Goal: Task Accomplishment & Management: Manage account settings

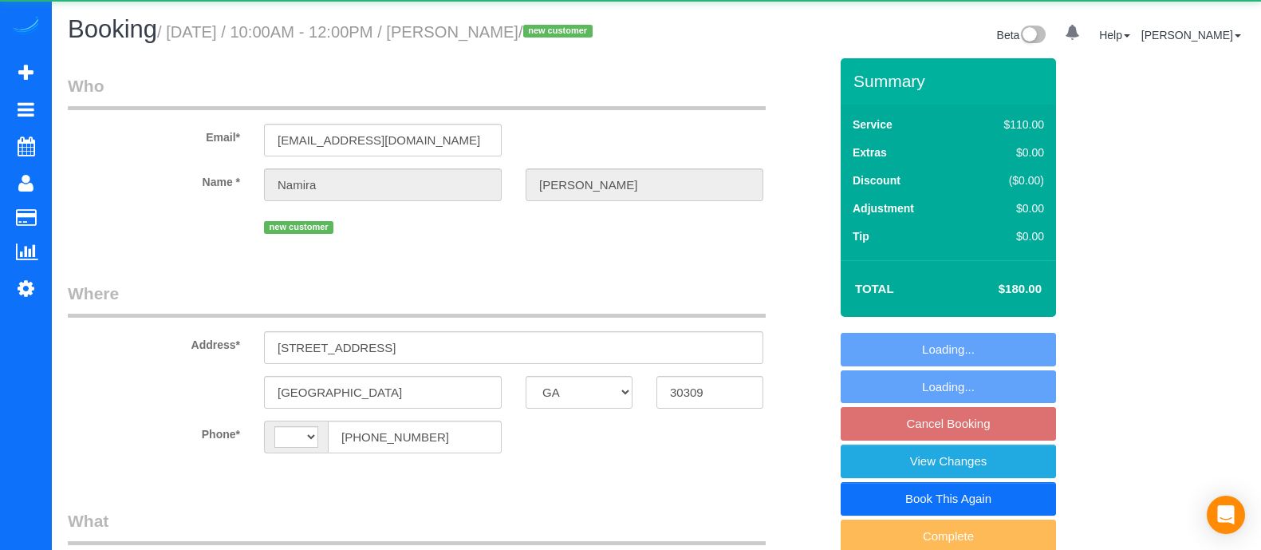
select select "GA"
select select "number:4"
select select "number:6"
select select "string:[GEOGRAPHIC_DATA]"
select select "object:669"
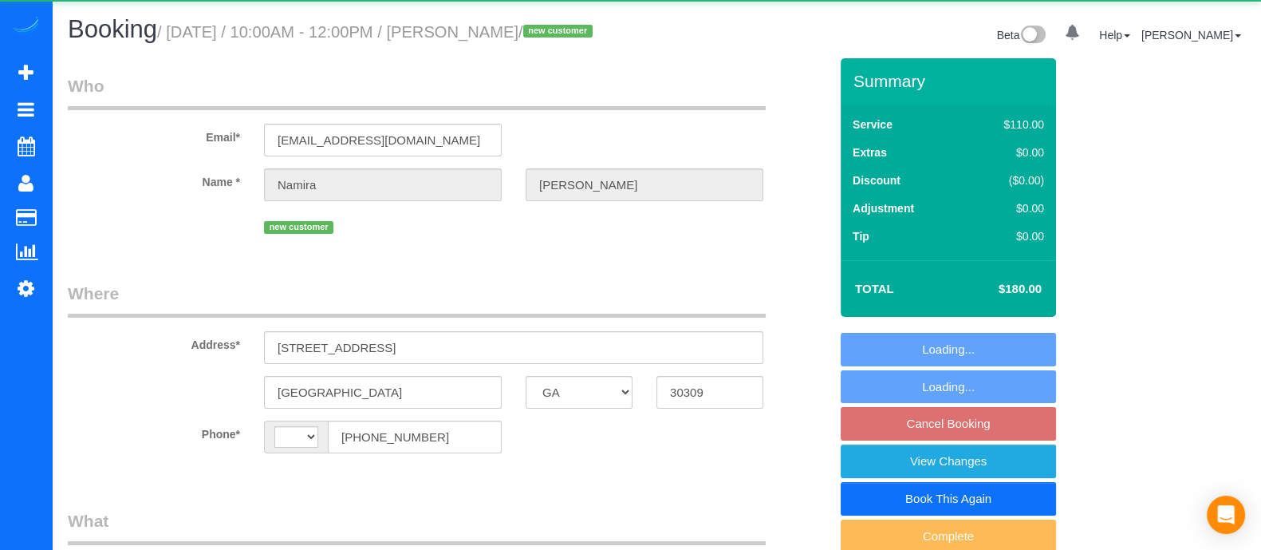
select select "2"
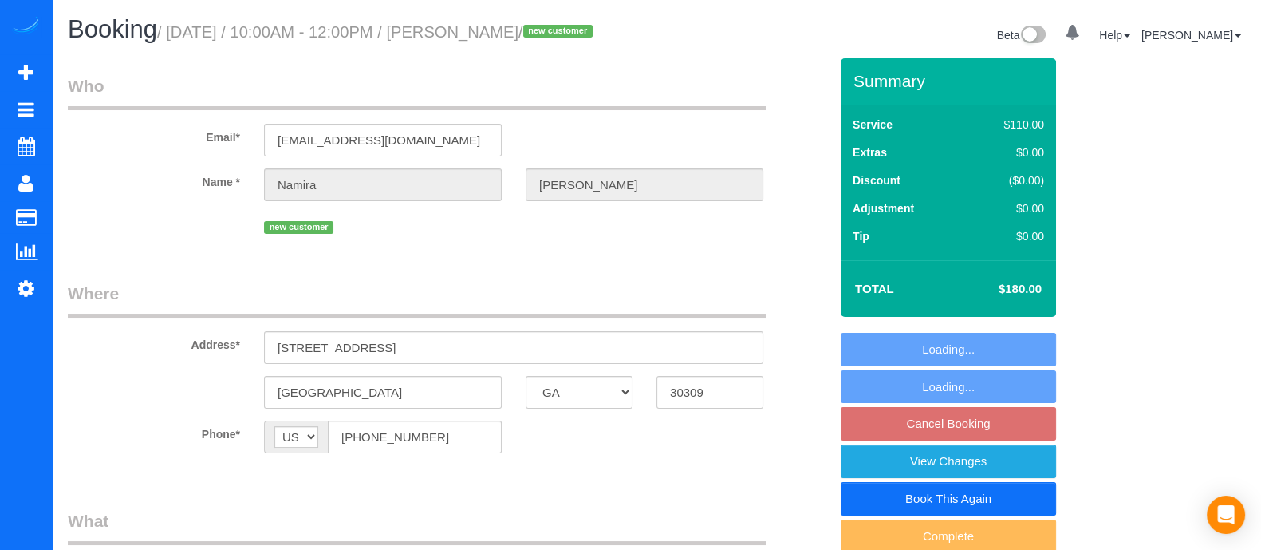
select select "string:fspay-034dfe3f-9f2a-49ff-bae3-b94c5c53dde2"
select select "spot2"
select select "object:752"
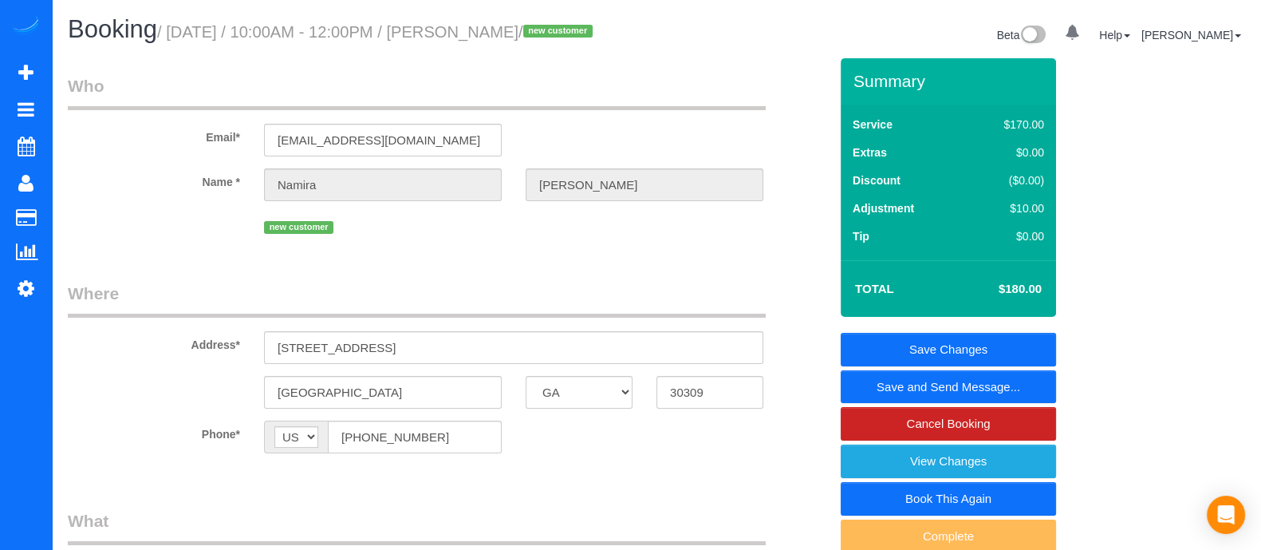
select select "2"
drag, startPoint x: 351, startPoint y: 368, endPoint x: 233, endPoint y: 365, distance: 118.1
click at [233, 364] on div "Address* [STREET_ADDRESS]" at bounding box center [448, 323] width 785 height 82
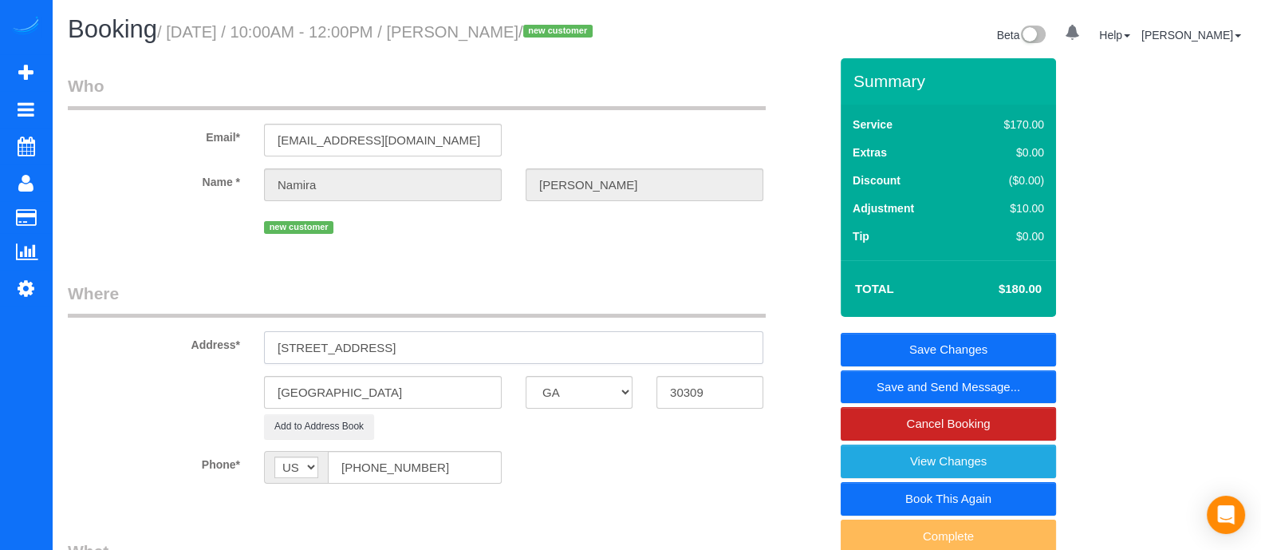
click at [669, 364] on input "[STREET_ADDRESS]" at bounding box center [513, 347] width 499 height 33
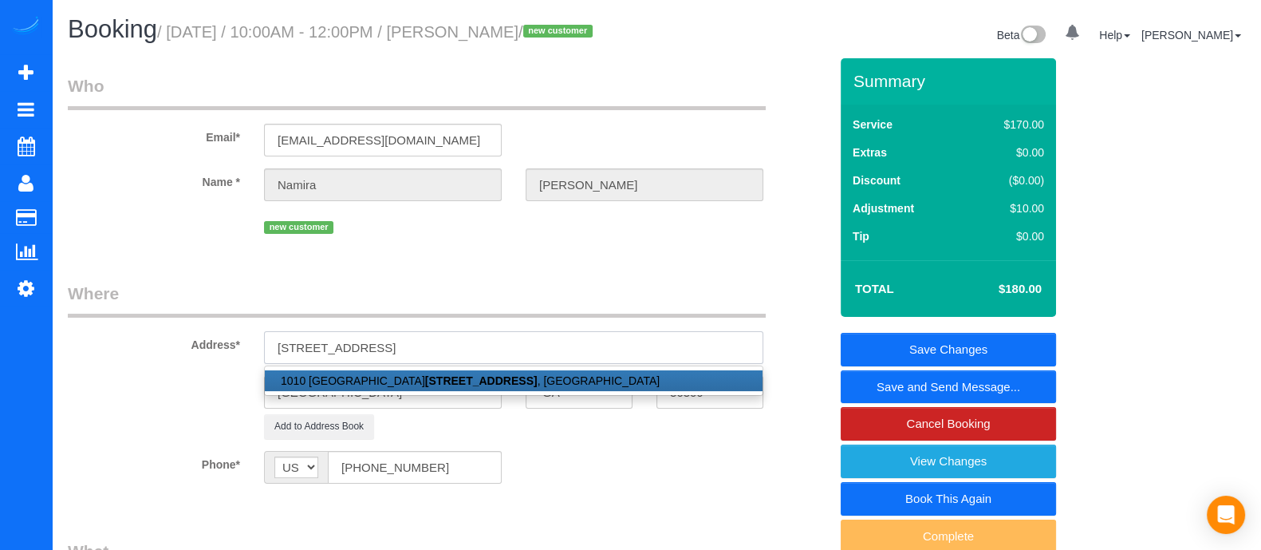
click at [669, 364] on input "[STREET_ADDRESS]" at bounding box center [513, 347] width 499 height 33
paste input "1010 [GEOGRAPHIC_DATA]"
type input "[STREET_ADDRESS]"
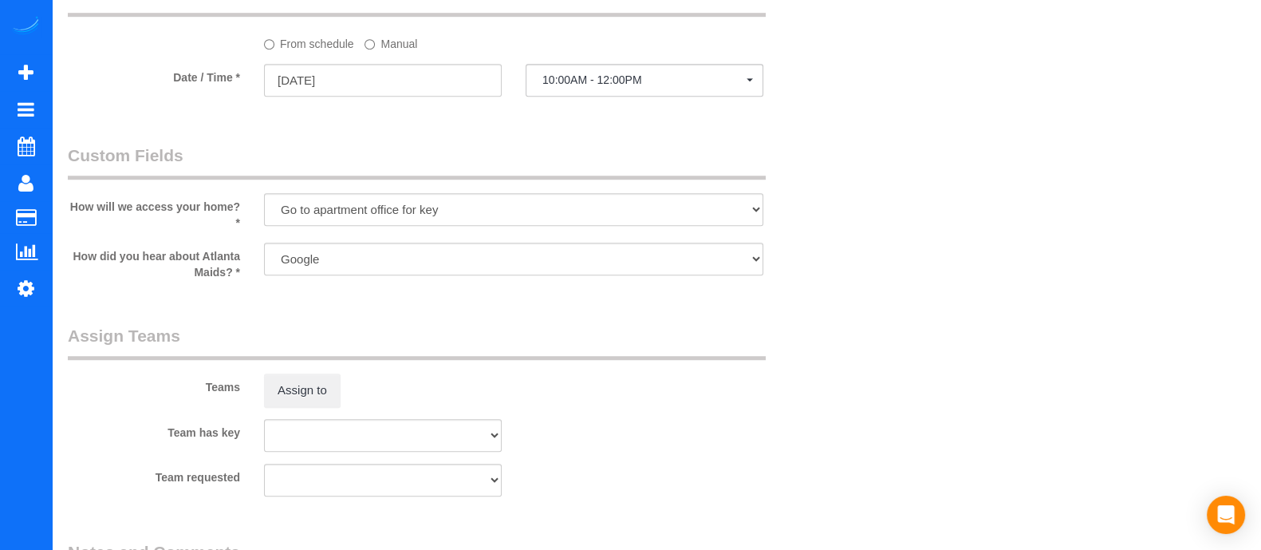
scroll to position [1431, 0]
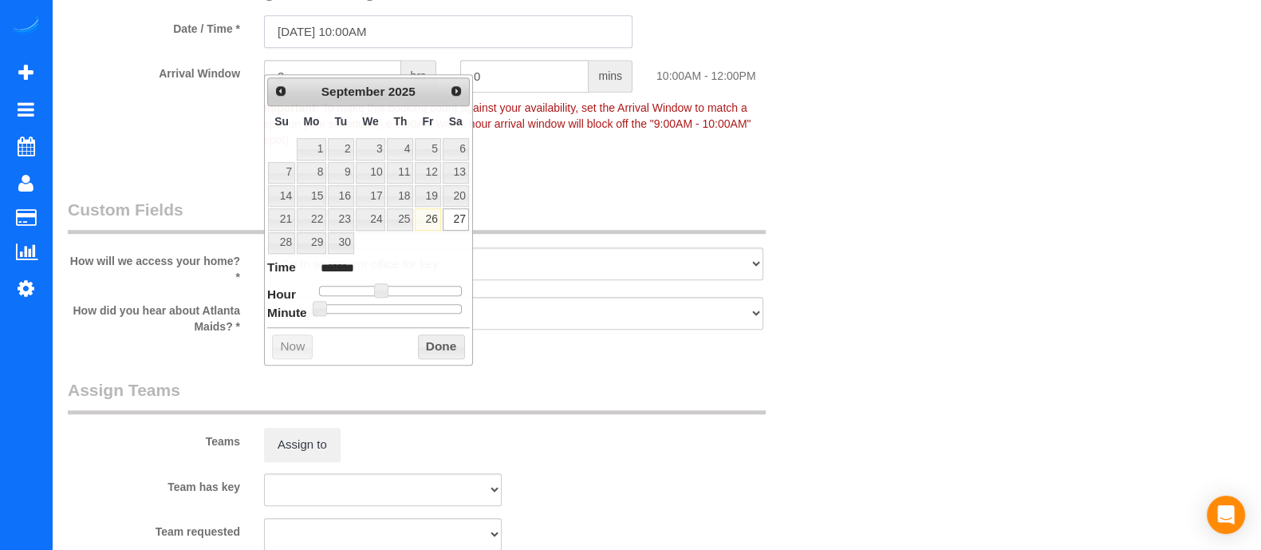
click at [358, 48] on input "[DATE] 10:00AM" at bounding box center [448, 31] width 369 height 33
click at [434, 213] on link "26" at bounding box center [428, 219] width 26 height 22
type input "[DATE] 11:00AM"
type input "*******"
type input "[DATE] 12:00PM"
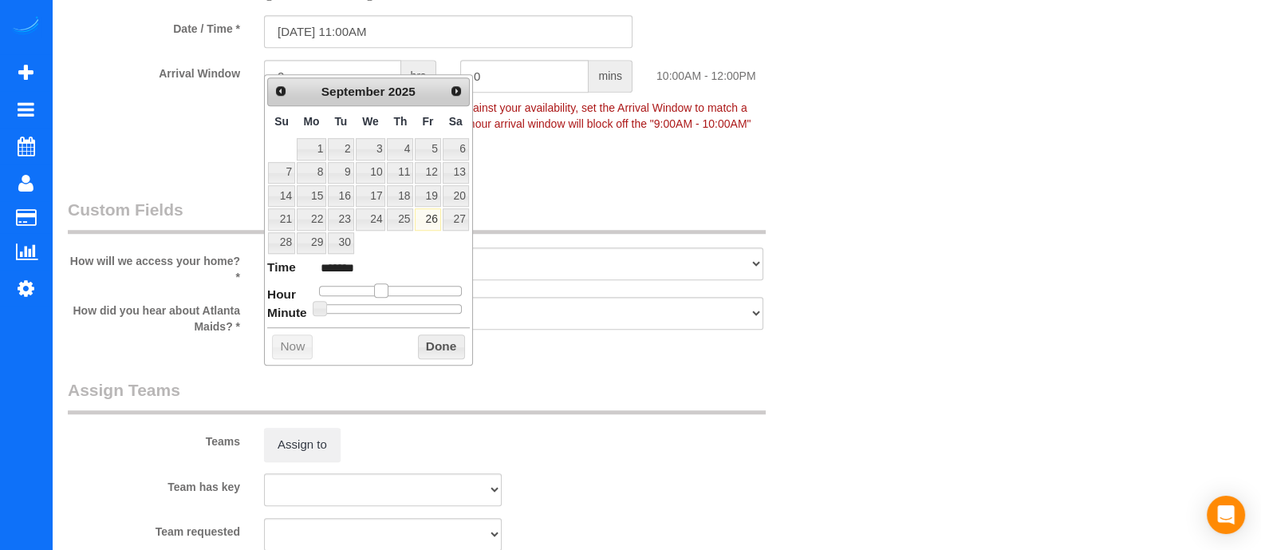
type input "*******"
type input "[DATE] 1:00PM"
type input "******"
type input "[DATE] 2:00PM"
type input "******"
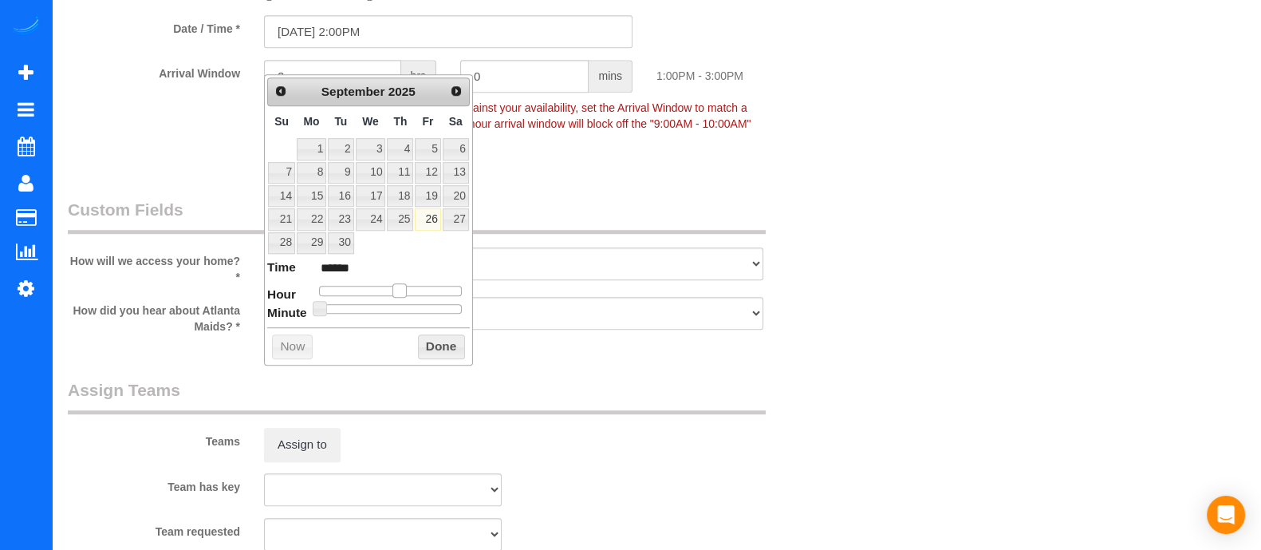
type input "[DATE] 3:00PM"
type input "******"
drag, startPoint x: 387, startPoint y: 283, endPoint x: 416, endPoint y: 282, distance: 29.6
click at [416, 283] on span at bounding box center [411, 290] width 14 height 14
click at [438, 337] on button "Done" at bounding box center [441, 347] width 47 height 26
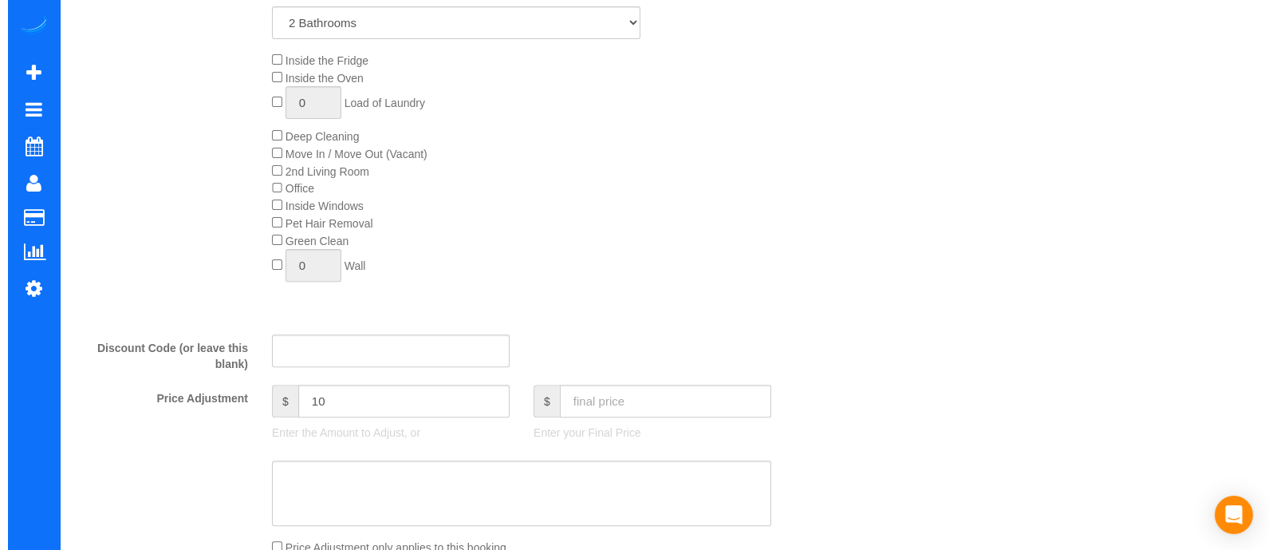
scroll to position [0, 0]
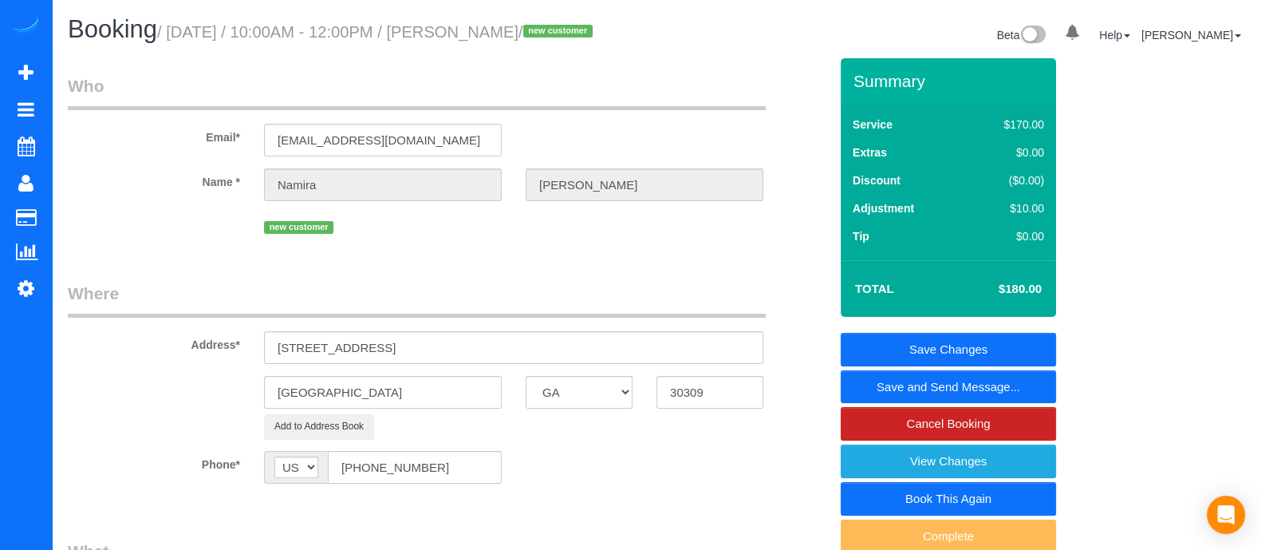
click at [1003, 397] on link "Save and Send Message..." at bounding box center [948, 387] width 215 height 34
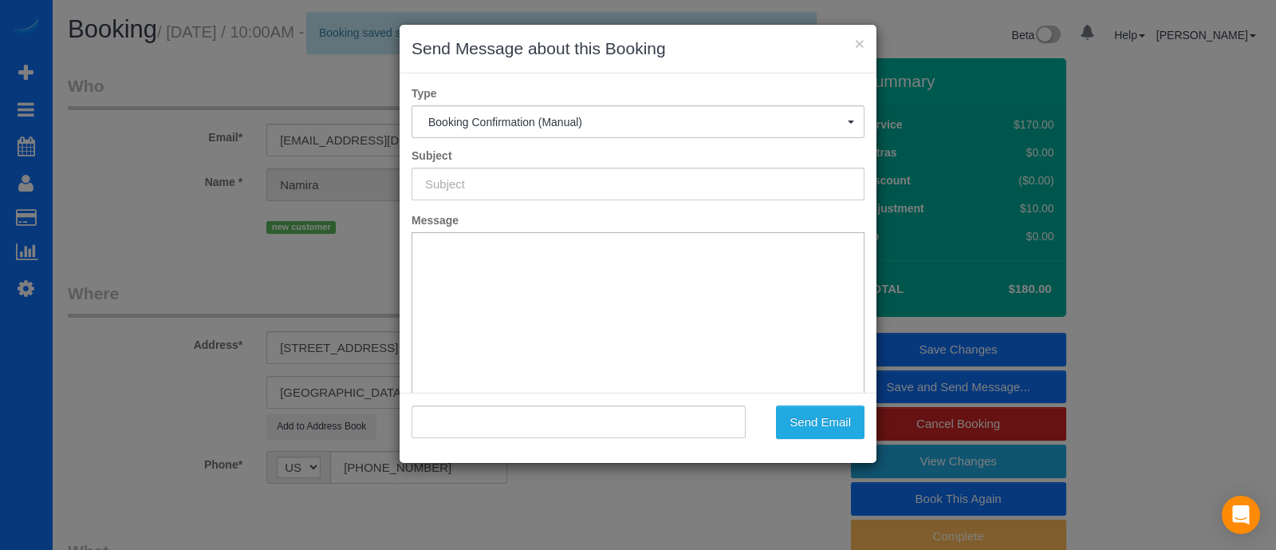
type input "Booking Confirmed!"
type input ""[PERSON_NAME]" <[EMAIL_ADDRESS][DOMAIN_NAME]>"
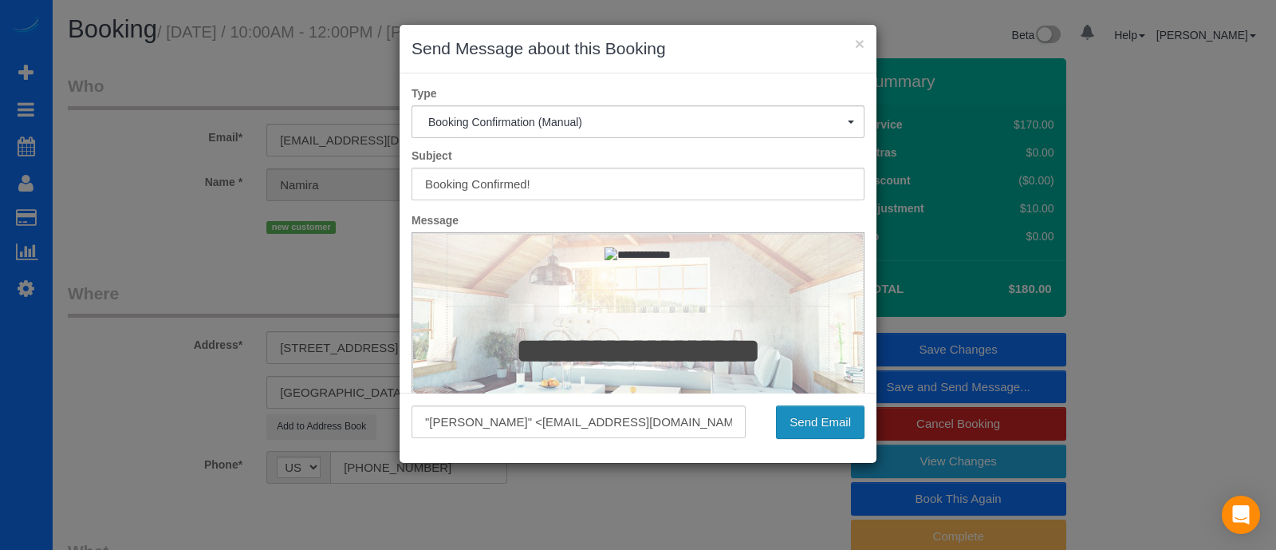
click at [819, 423] on button "Send Email" at bounding box center [820, 422] width 89 height 34
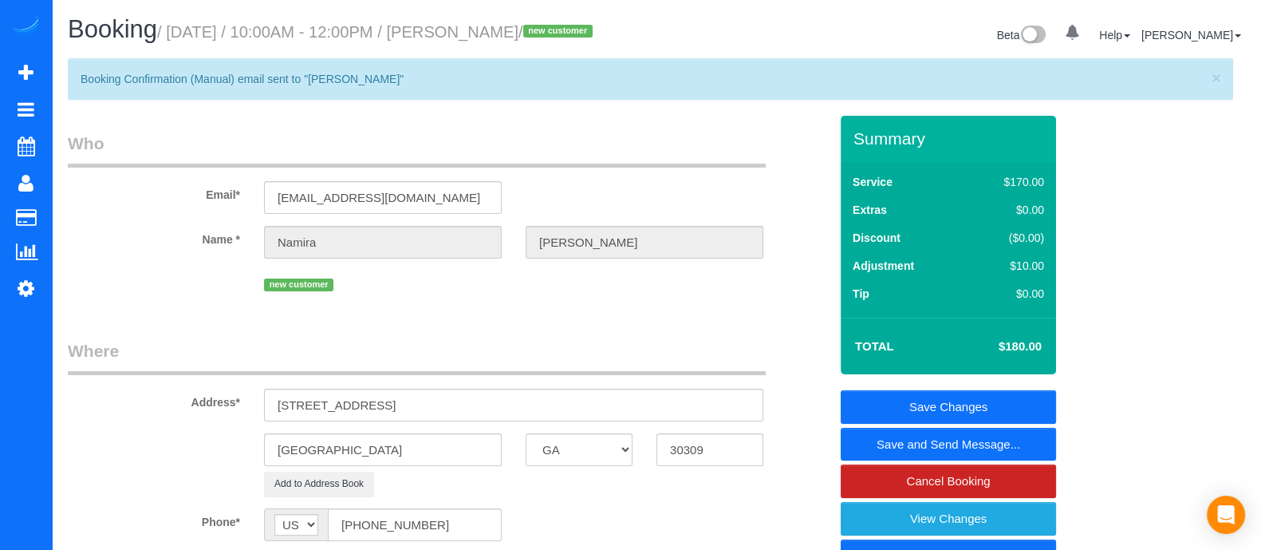
click at [677, 38] on div "Beta 0 Your Notifications You have 0 alerts Help Help Docs Take a Tour Contact …" at bounding box center [957, 37] width 601 height 42
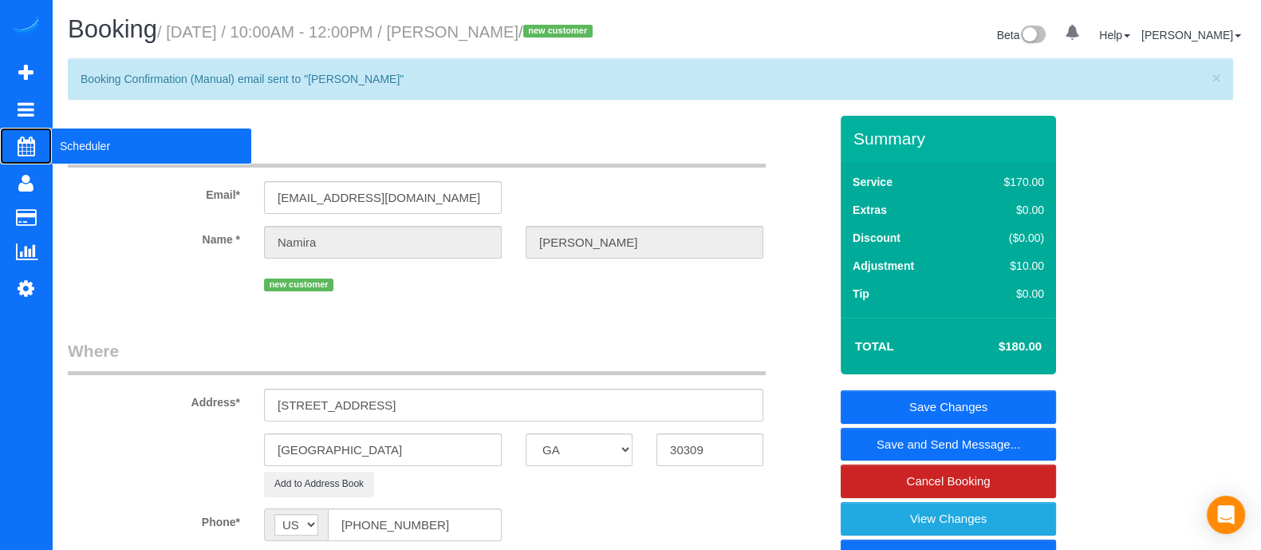
click at [95, 145] on span "Scheduler" at bounding box center [151, 146] width 199 height 37
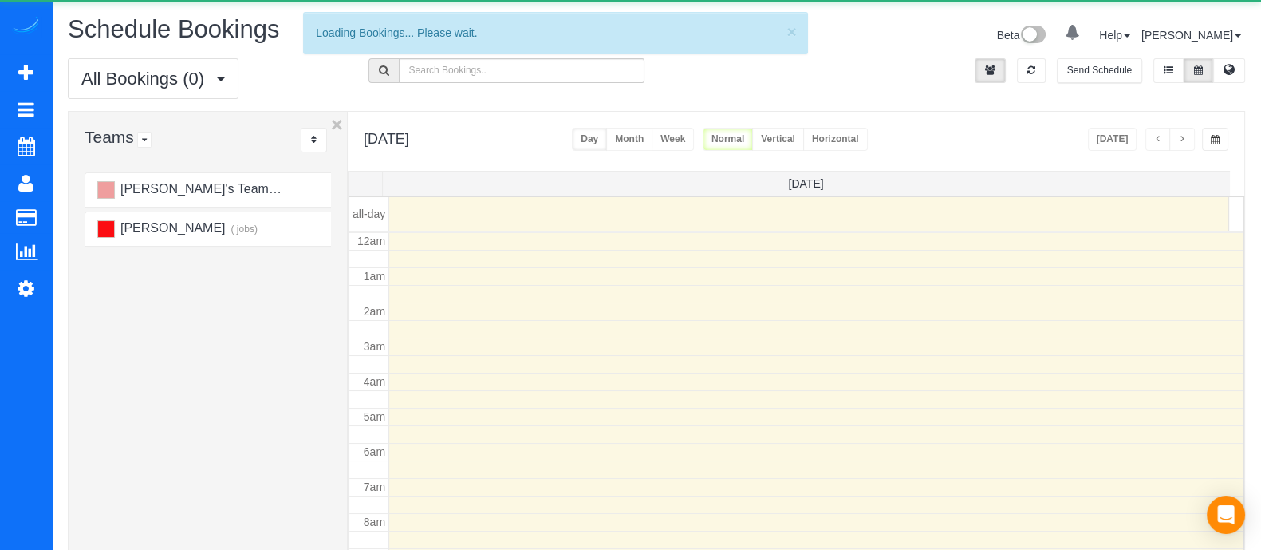
scroll to position [210, 0]
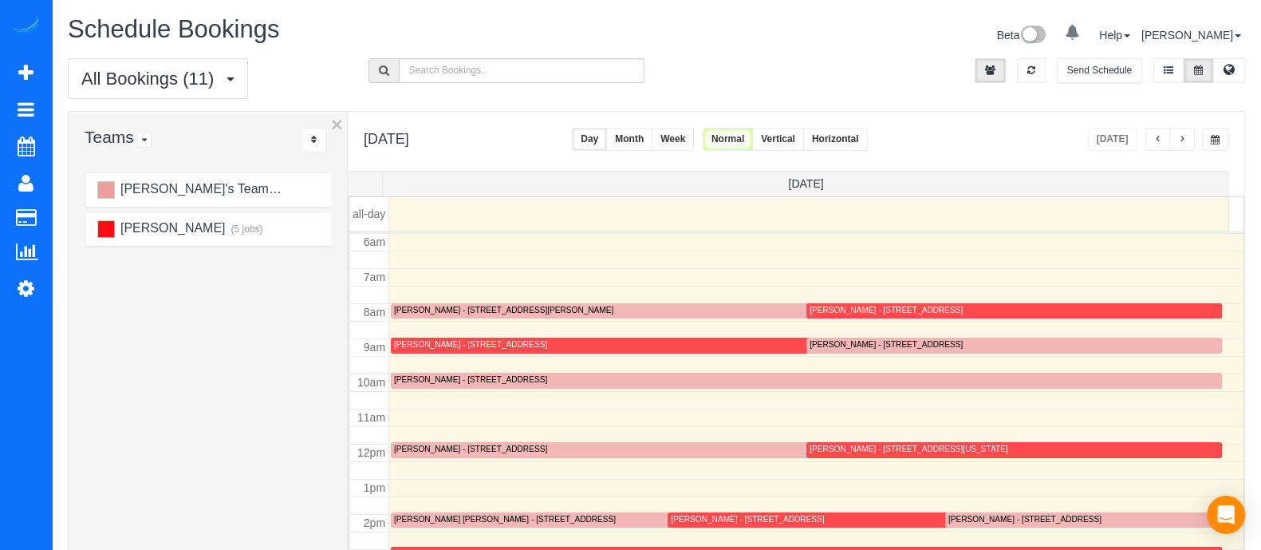
click at [653, 142] on button "Month" at bounding box center [629, 139] width 46 height 23
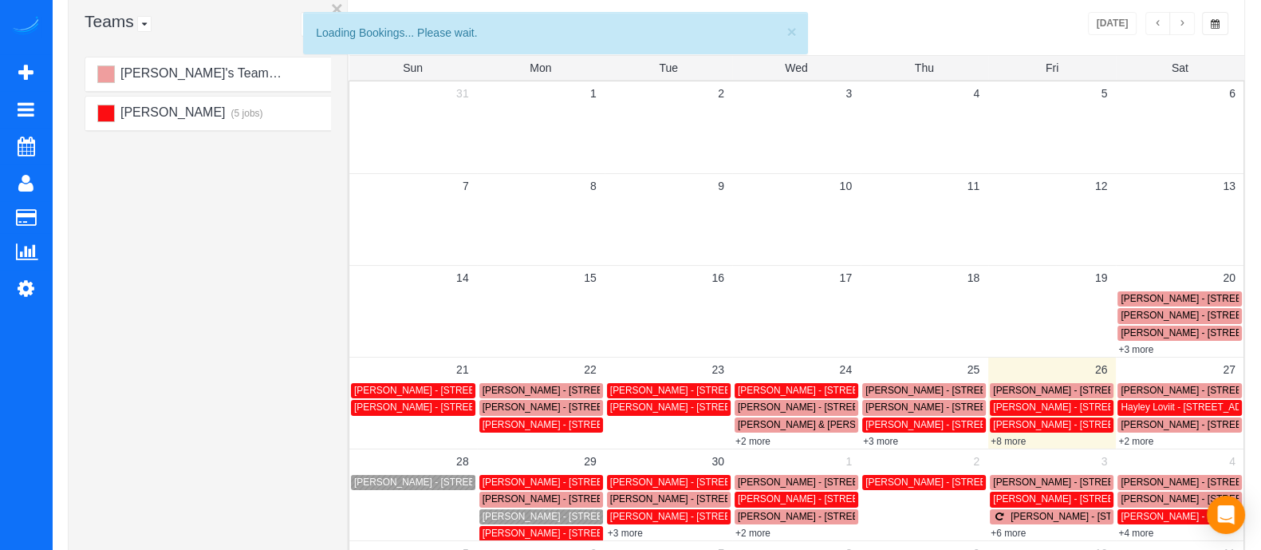
scroll to position [123, 0]
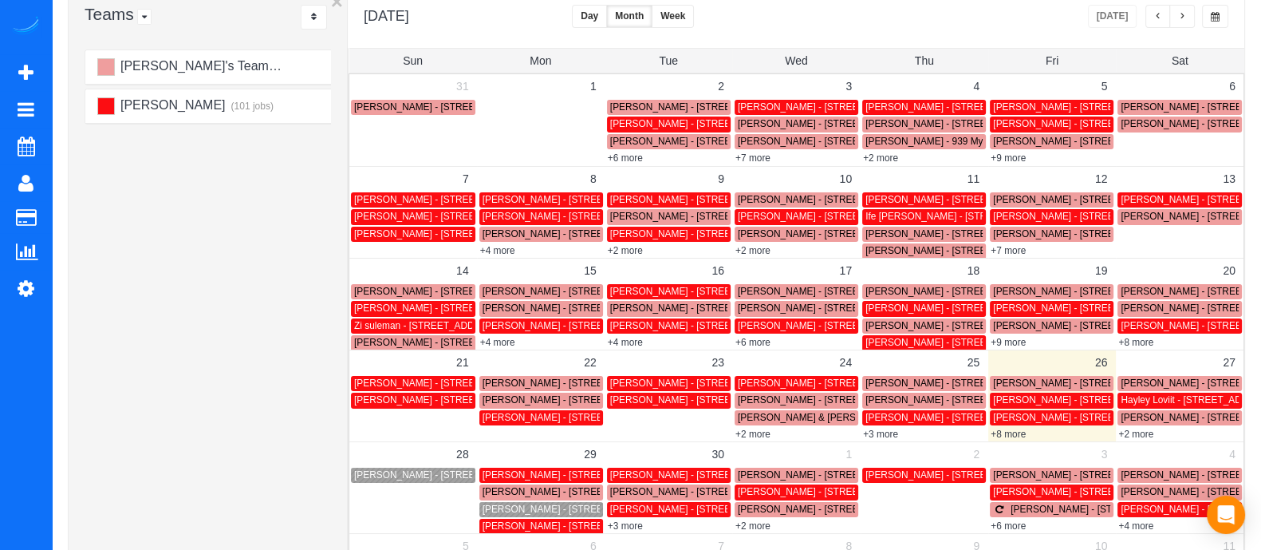
click at [496, 517] on td "[PERSON_NAME] - [STREET_ADDRESS][PERSON_NAME]" at bounding box center [541, 525] width 128 height 17
click at [500, 515] on div "[PERSON_NAME] - [STREET_ADDRESS]" at bounding box center [541, 509] width 117 height 12
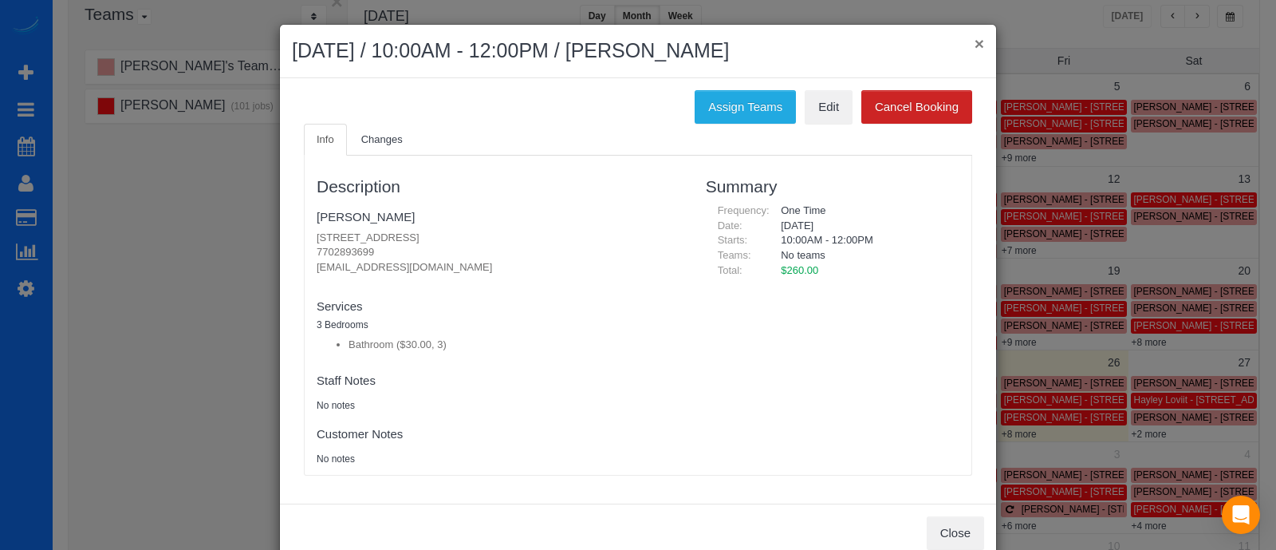
click at [975, 43] on button "×" at bounding box center [980, 43] width 10 height 17
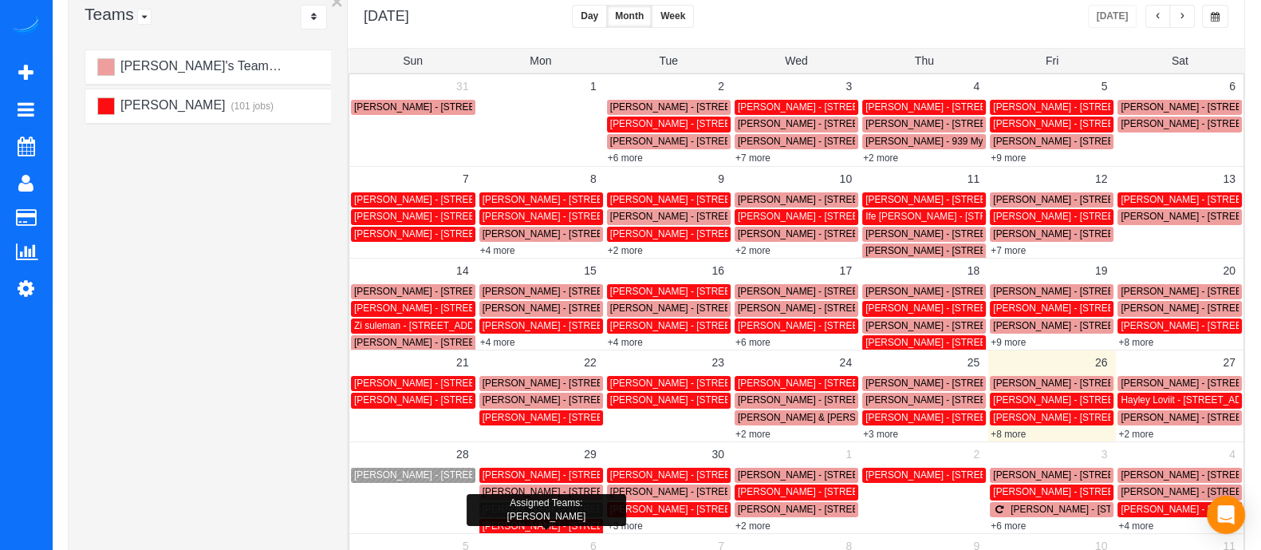
click at [519, 527] on span "[PERSON_NAME] - [STREET_ADDRESS][PERSON_NAME]" at bounding box center [612, 525] width 258 height 11
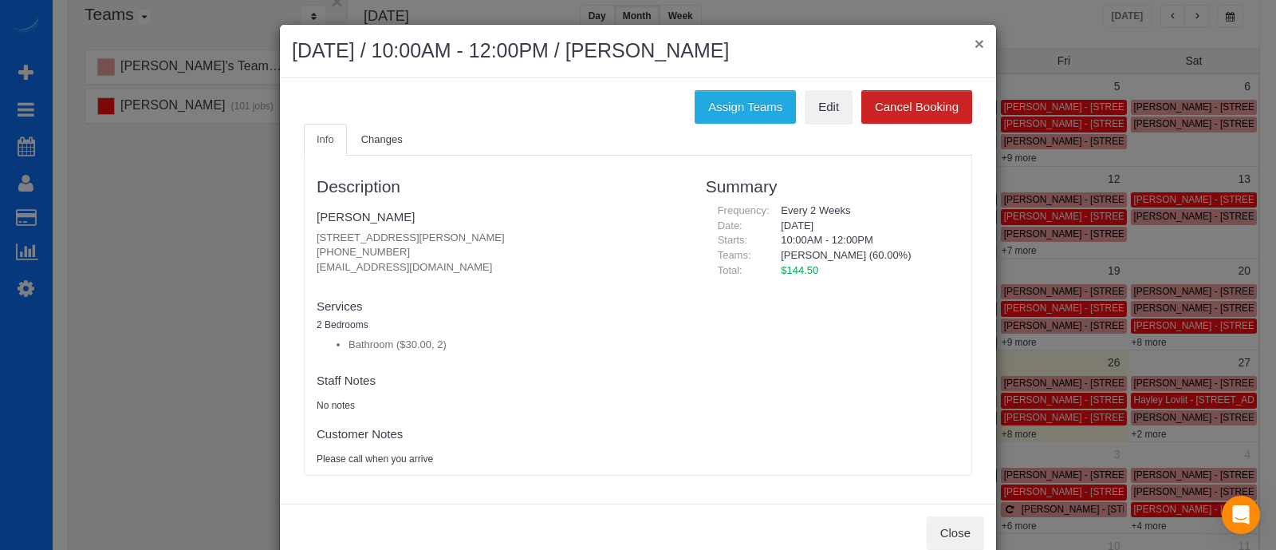
click at [975, 45] on button "×" at bounding box center [980, 43] width 10 height 17
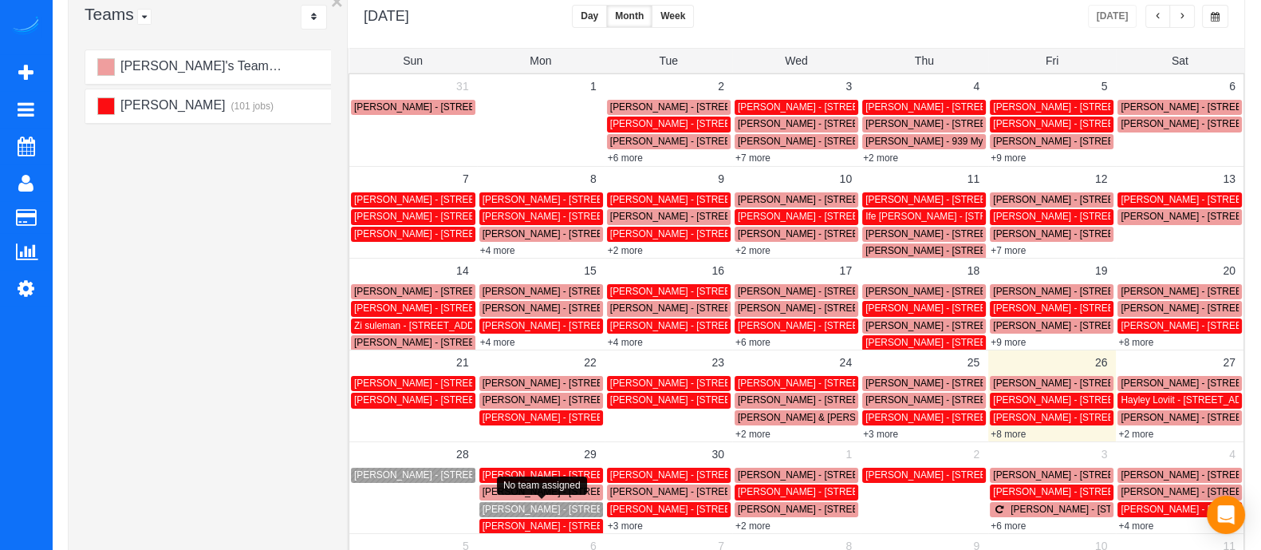
click at [523, 510] on span "[PERSON_NAME] - [STREET_ADDRESS]" at bounding box center [573, 508] width 180 height 11
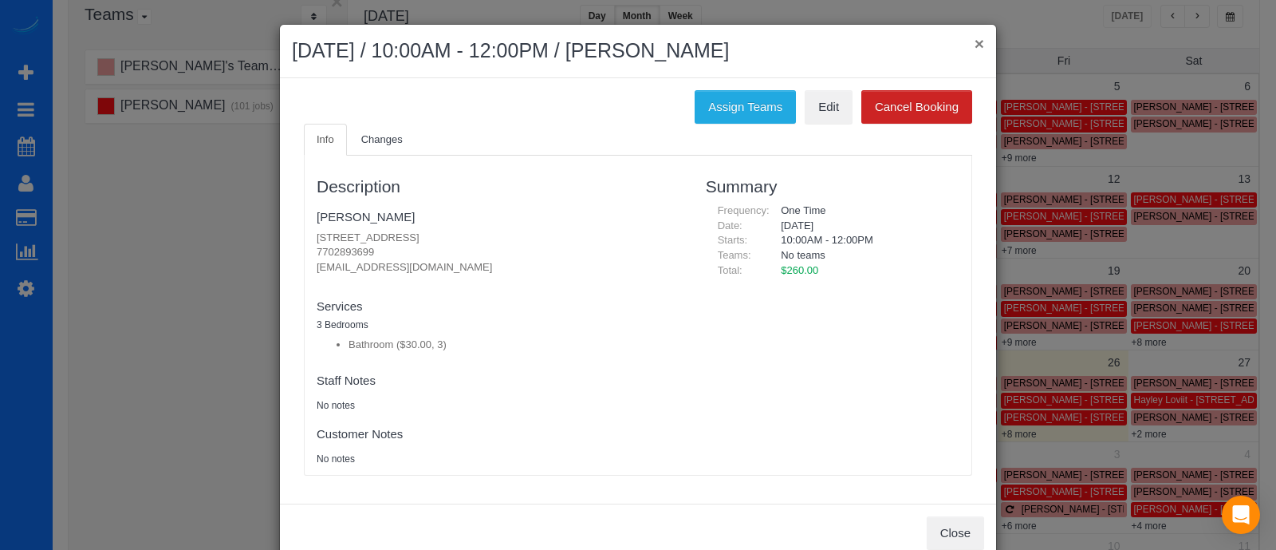
click at [975, 45] on button "×" at bounding box center [980, 43] width 10 height 17
